Goal: Find specific page/section: Find specific page/section

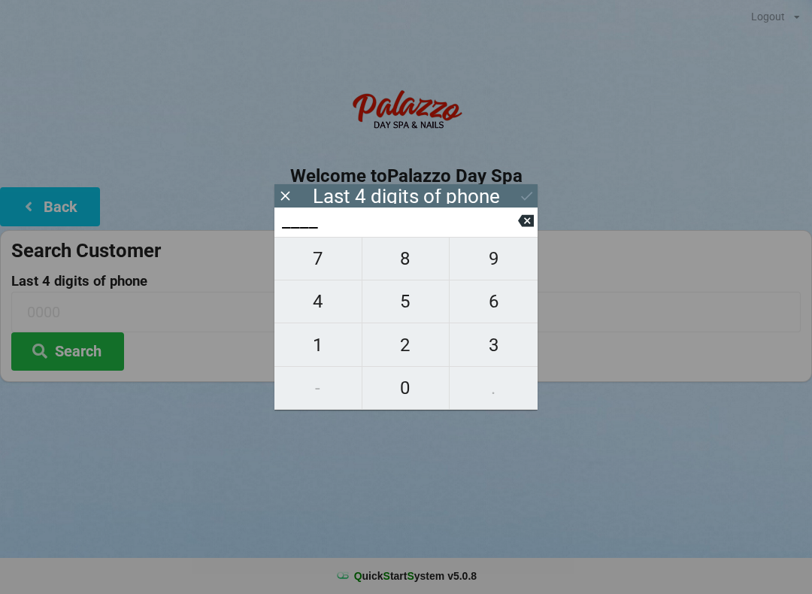
click at [401, 304] on span "5" at bounding box center [405, 302] width 87 height 32
type input "5___"
click at [406, 389] on span "0" at bounding box center [405, 388] width 87 height 32
type input "50__"
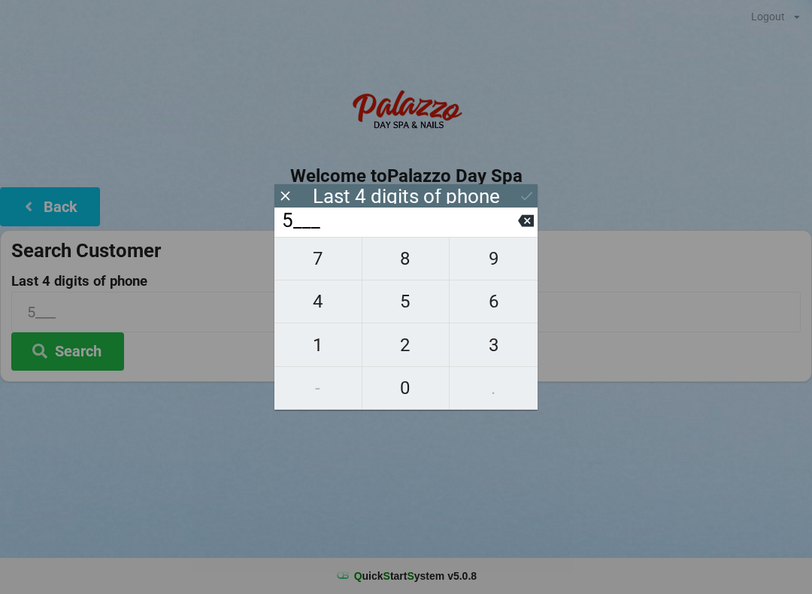
type input "50__"
click at [409, 387] on span "0" at bounding box center [405, 388] width 87 height 32
type input "500_"
click at [398, 254] on span "8" at bounding box center [405, 259] width 87 height 32
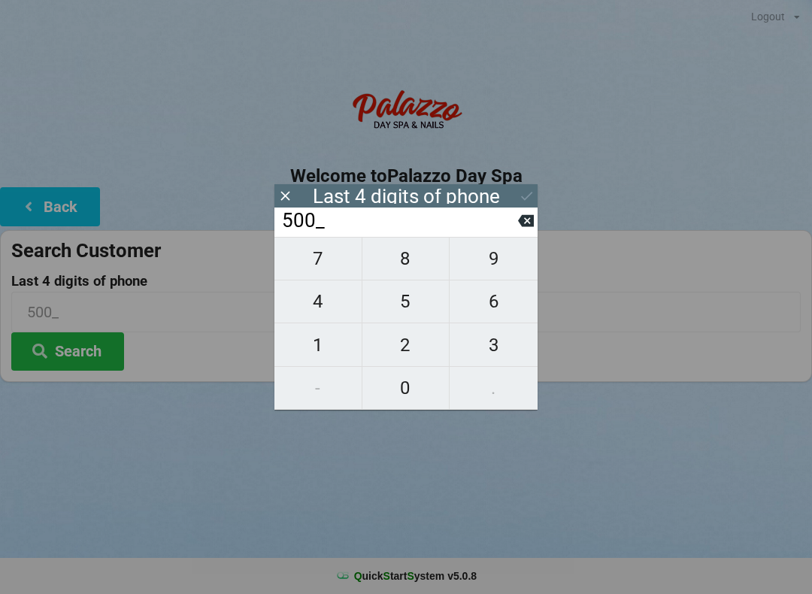
type input "5008"
click at [529, 192] on icon at bounding box center [527, 196] width 16 height 16
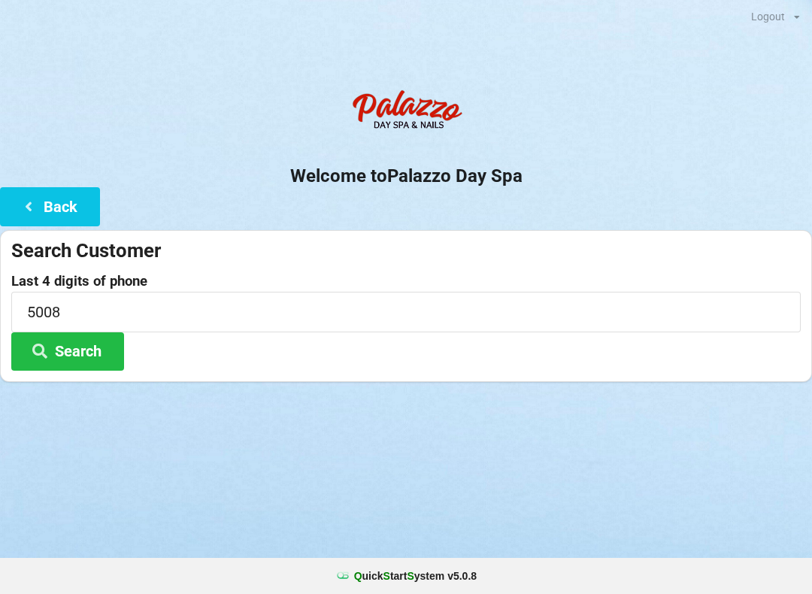
click at [102, 346] on button "Search" at bounding box center [67, 351] width 113 height 38
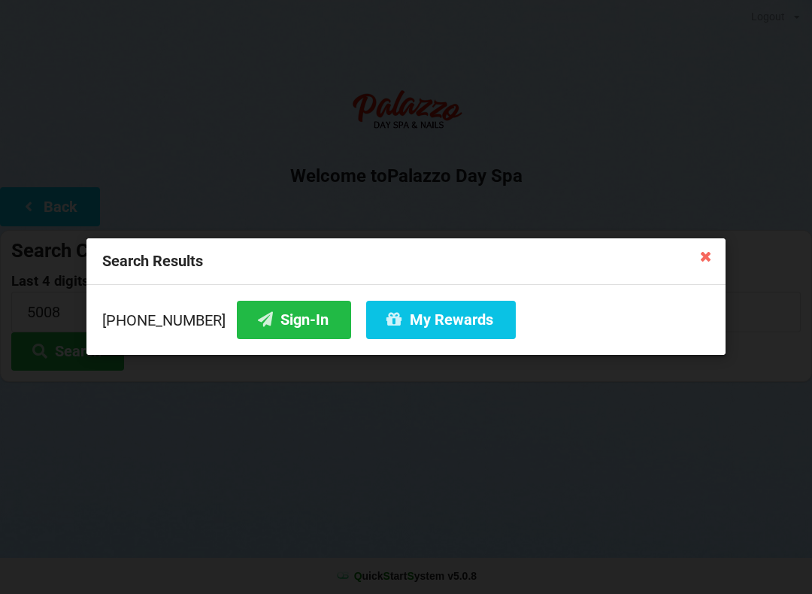
click at [271, 308] on button "Sign-In" at bounding box center [294, 320] width 114 height 38
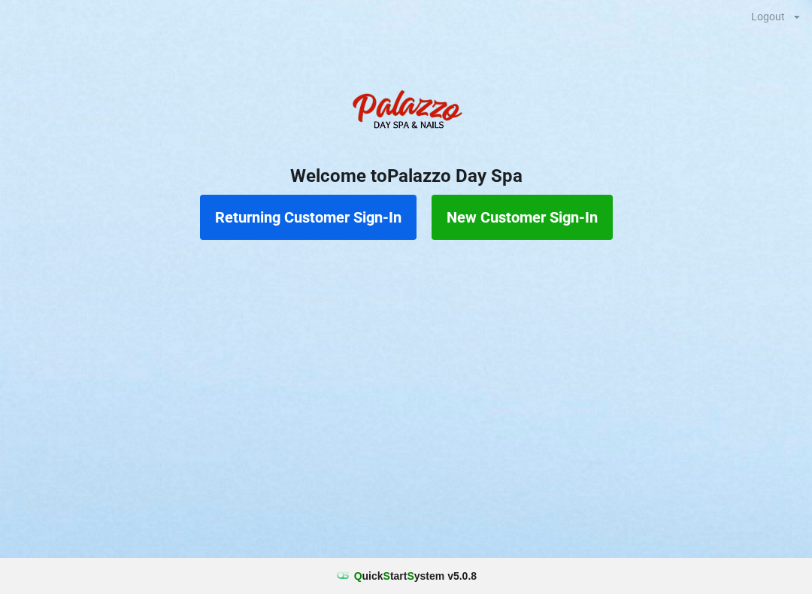
click at [341, 222] on button "Returning Customer Sign-In" at bounding box center [308, 217] width 216 height 45
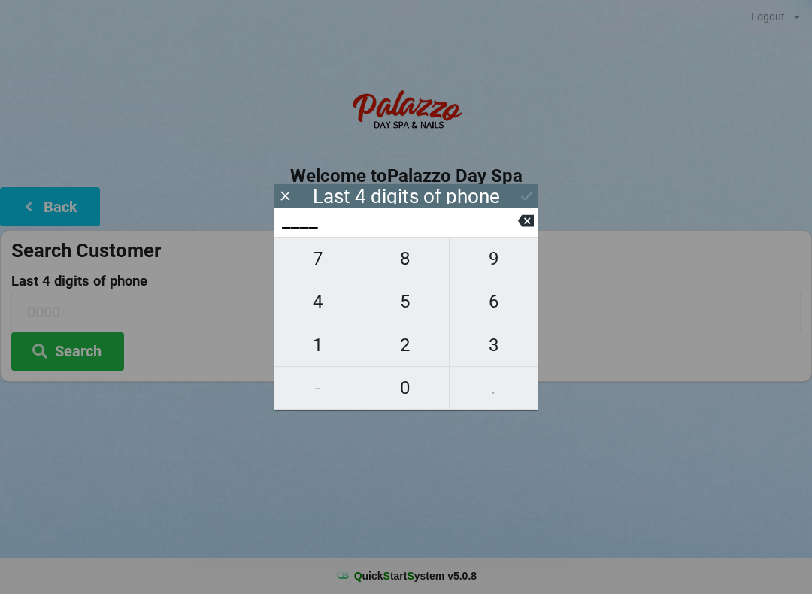
click at [331, 349] on span "1" at bounding box center [317, 345] width 87 height 32
type input "1___"
click at [495, 304] on span "6" at bounding box center [493, 302] width 88 height 32
type input "16__"
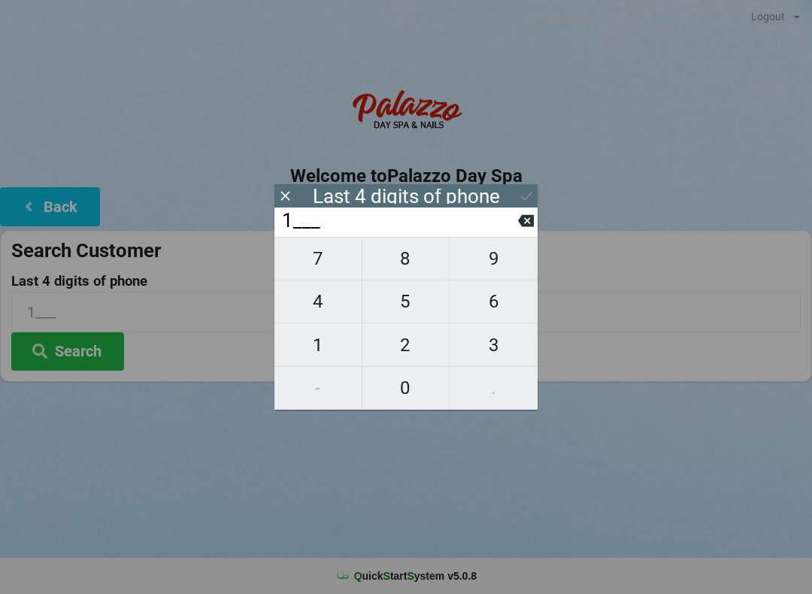
type input "16__"
click at [487, 317] on span "6" at bounding box center [493, 302] width 88 height 32
type input "166_"
click at [334, 261] on span "7" at bounding box center [317, 259] width 87 height 32
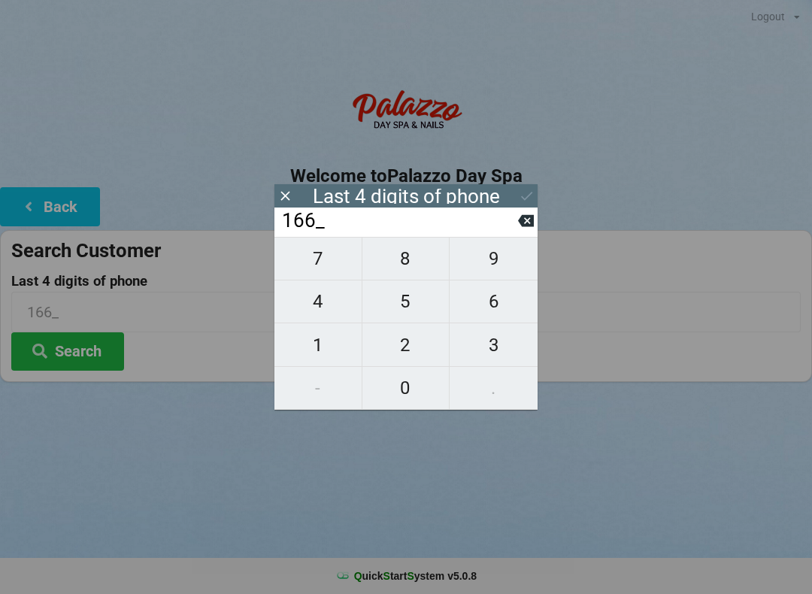
type input "1667"
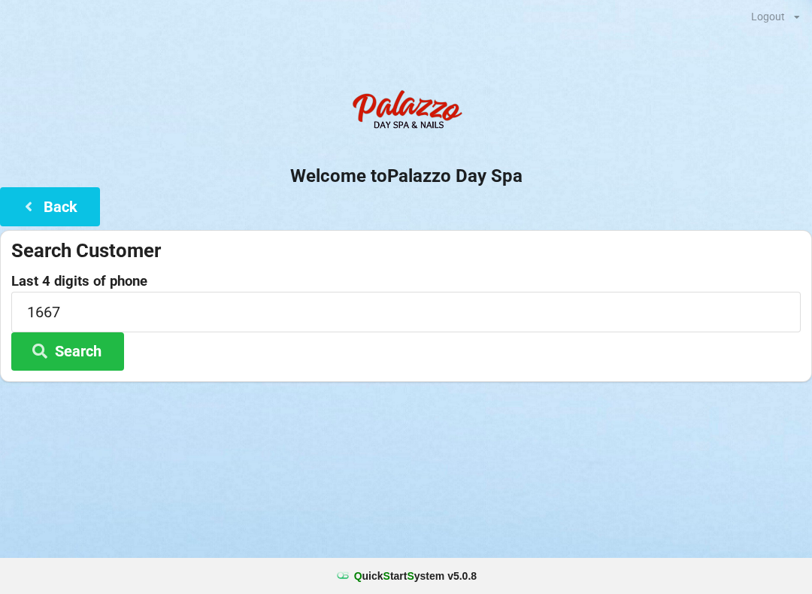
click at [592, 460] on div "Logout Logout Sign-In Welcome to Palazzo Day Spa Back Search Customer Last 4 di…" at bounding box center [406, 297] width 812 height 594
click at [95, 352] on button "Search" at bounding box center [67, 351] width 113 height 38
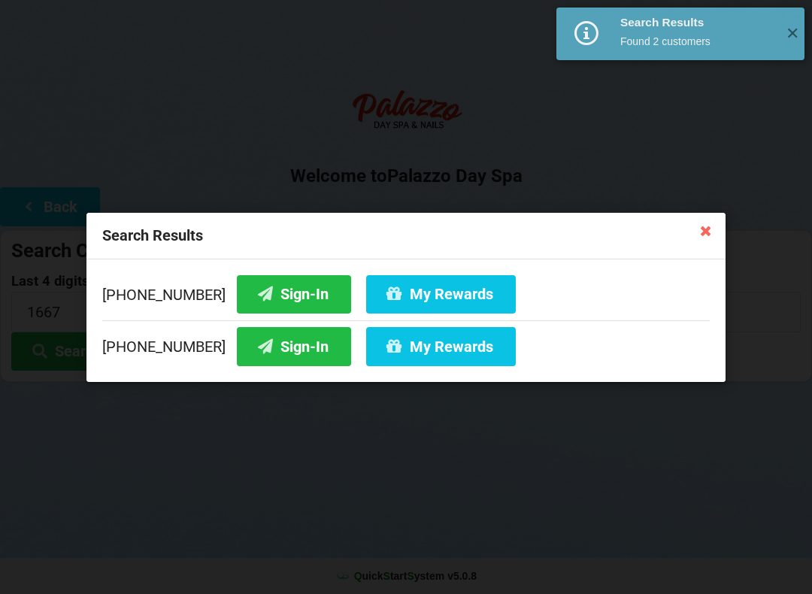
click at [299, 350] on button "Sign-In" at bounding box center [294, 346] width 114 height 38
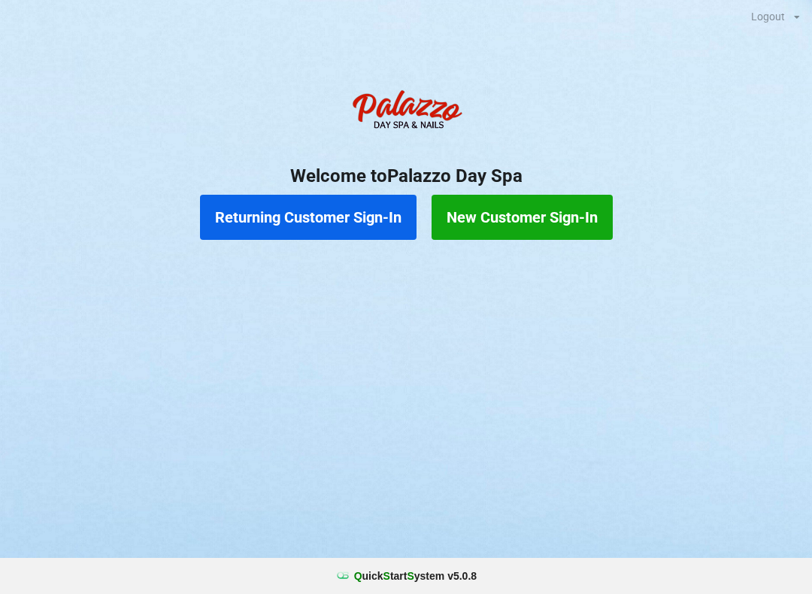
click at [288, 208] on button "Returning Customer Sign-In" at bounding box center [308, 217] width 216 height 45
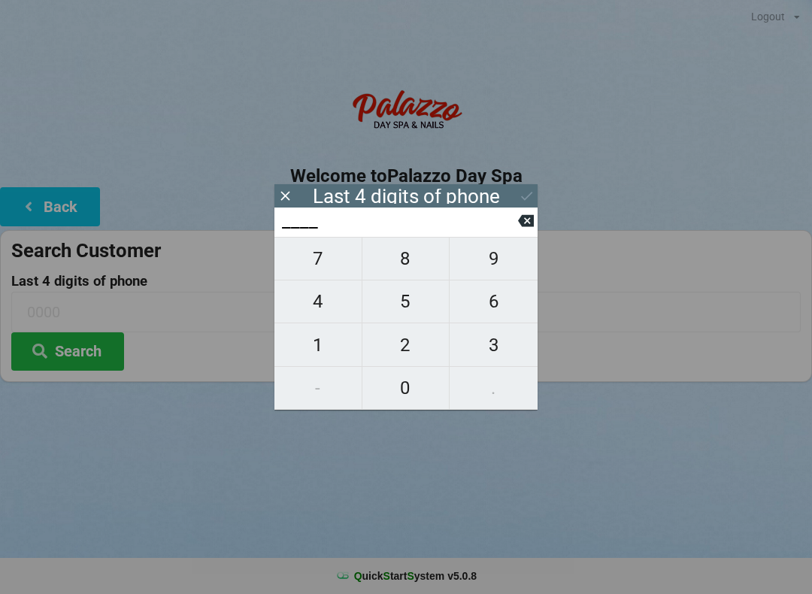
click at [492, 310] on span "6" at bounding box center [493, 302] width 88 height 32
type input "6___"
click at [396, 307] on span "5" at bounding box center [405, 302] width 87 height 32
type input "65__"
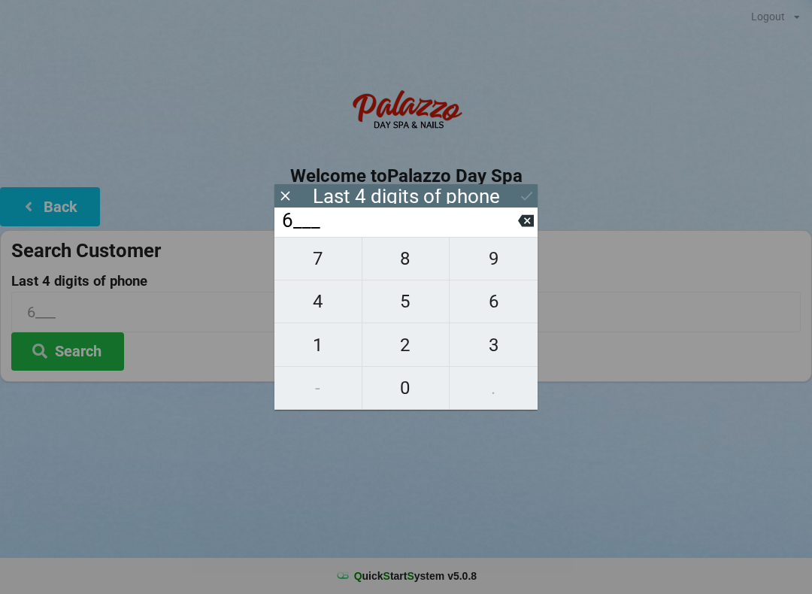
type input "65__"
click at [402, 384] on span "0" at bounding box center [405, 388] width 87 height 32
type input "650_"
click at [484, 308] on span "6" at bounding box center [493, 302] width 88 height 32
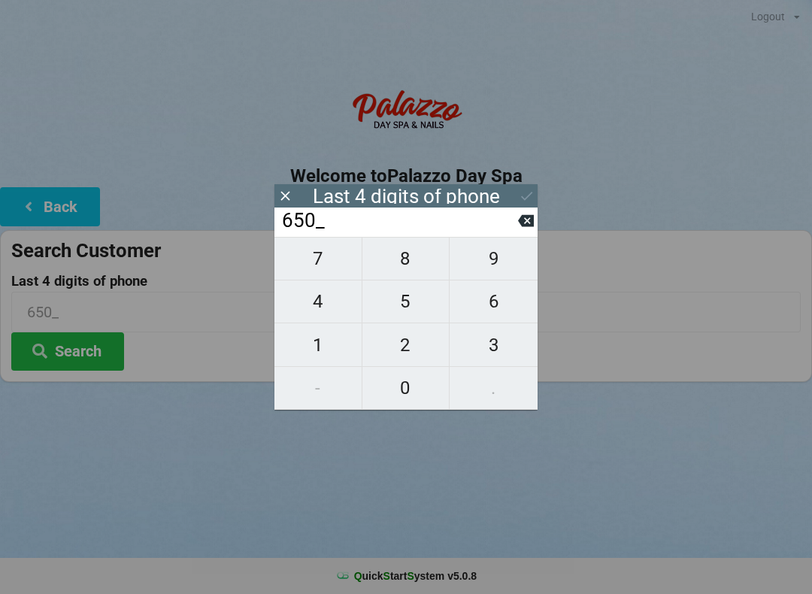
type input "6506"
click at [71, 362] on button "Search" at bounding box center [67, 351] width 113 height 38
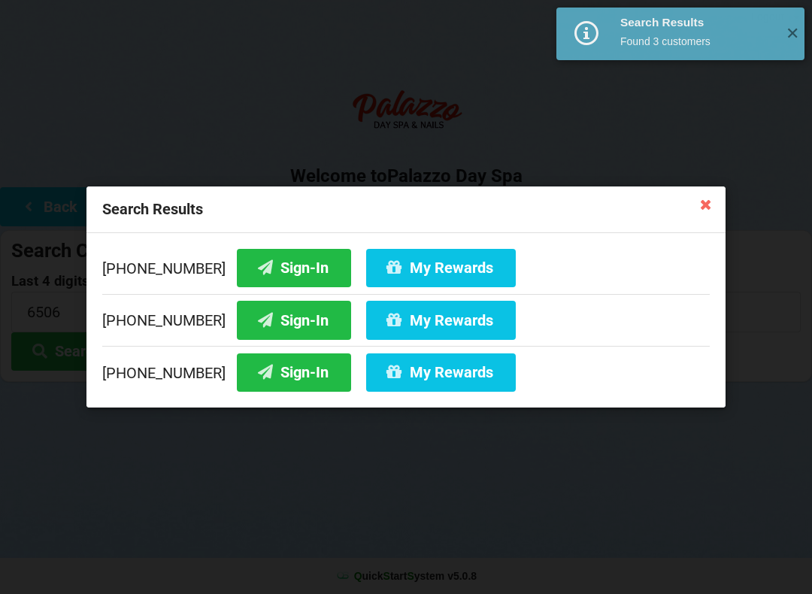
click at [253, 268] on button "Sign-In" at bounding box center [294, 268] width 114 height 38
